Goal: Transaction & Acquisition: Purchase product/service

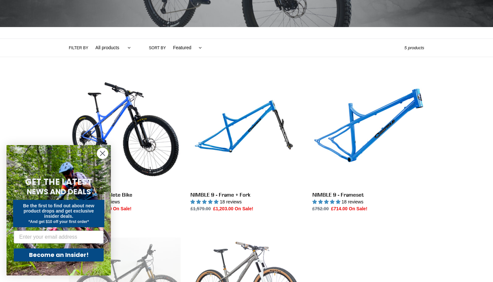
scroll to position [122, 0]
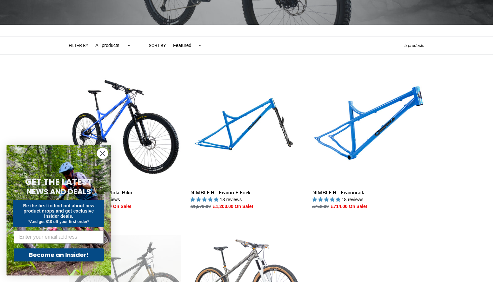
click at [105, 155] on circle "Close dialog" at bounding box center [102, 153] width 11 height 11
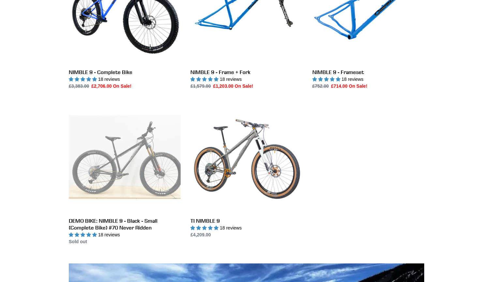
scroll to position [242, 0]
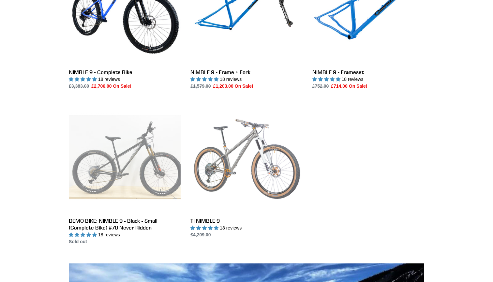
click at [242, 154] on link "TI NIMBLE 9" at bounding box center [246, 169] width 112 height 137
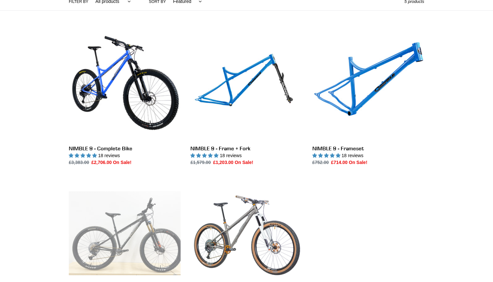
scroll to position [164, 0]
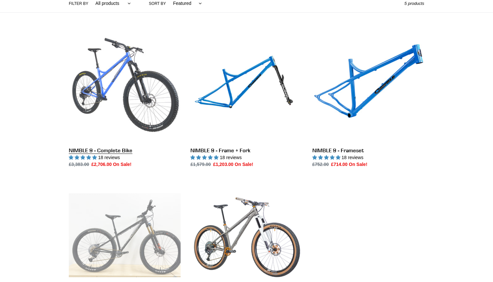
click at [121, 83] on link "NIMBLE 9 - Complete Bike" at bounding box center [125, 99] width 112 height 137
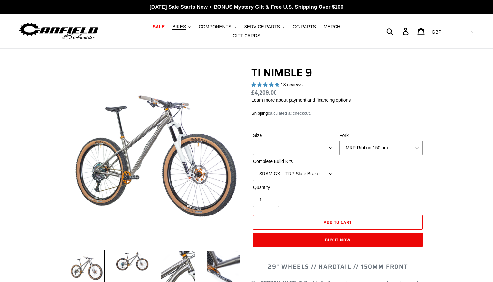
select select "highest-rating"
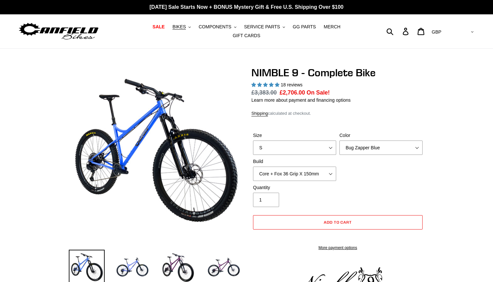
select select "highest-rating"
select select "L"
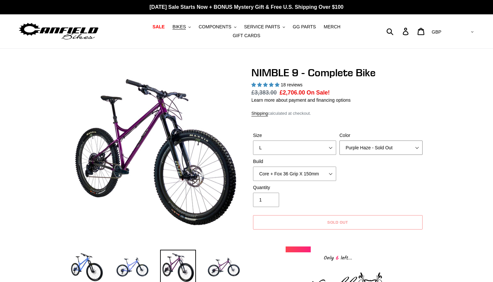
select select "Galaxy Black"
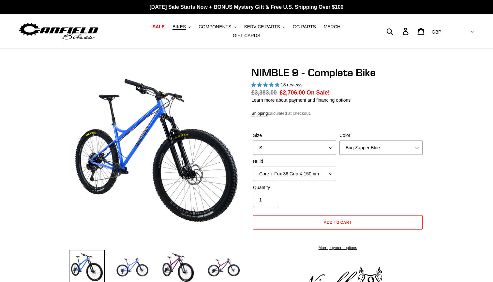
select select "highest-rating"
select select "Pro + RockShox Lyrik Ultimate 150mm"
select select "L"
select select "Galaxy Black"
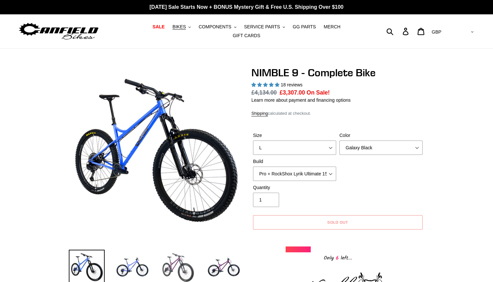
click at [179, 264] on img at bounding box center [178, 268] width 36 height 36
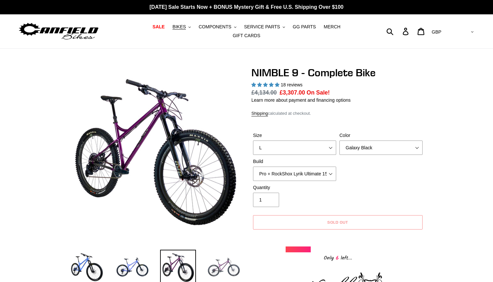
click at [216, 264] on img at bounding box center [224, 268] width 36 height 36
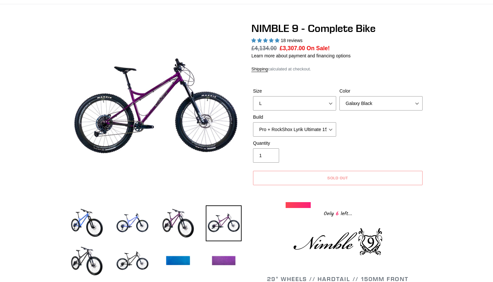
scroll to position [52, 0]
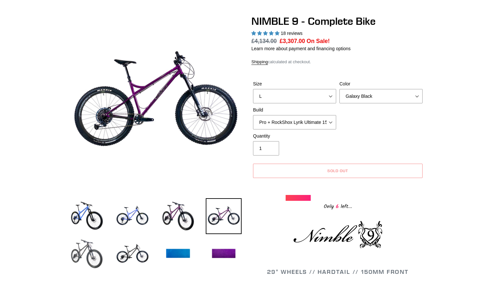
click at [86, 248] on img at bounding box center [87, 254] width 36 height 36
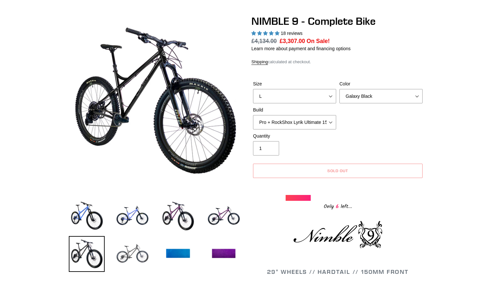
click at [128, 251] on img at bounding box center [132, 254] width 36 height 36
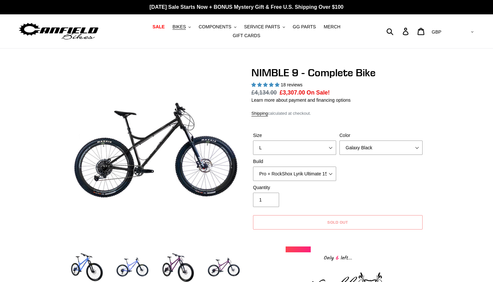
scroll to position [0, 0]
